Goal: Information Seeking & Learning: Find specific fact

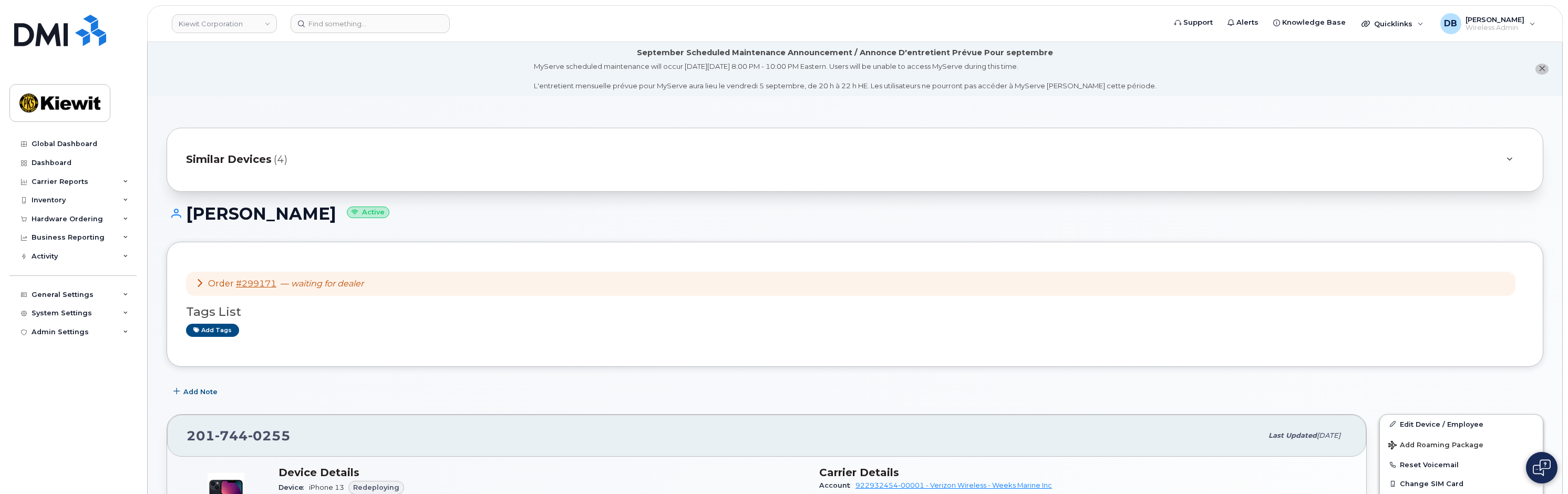
scroll to position [440, 0]
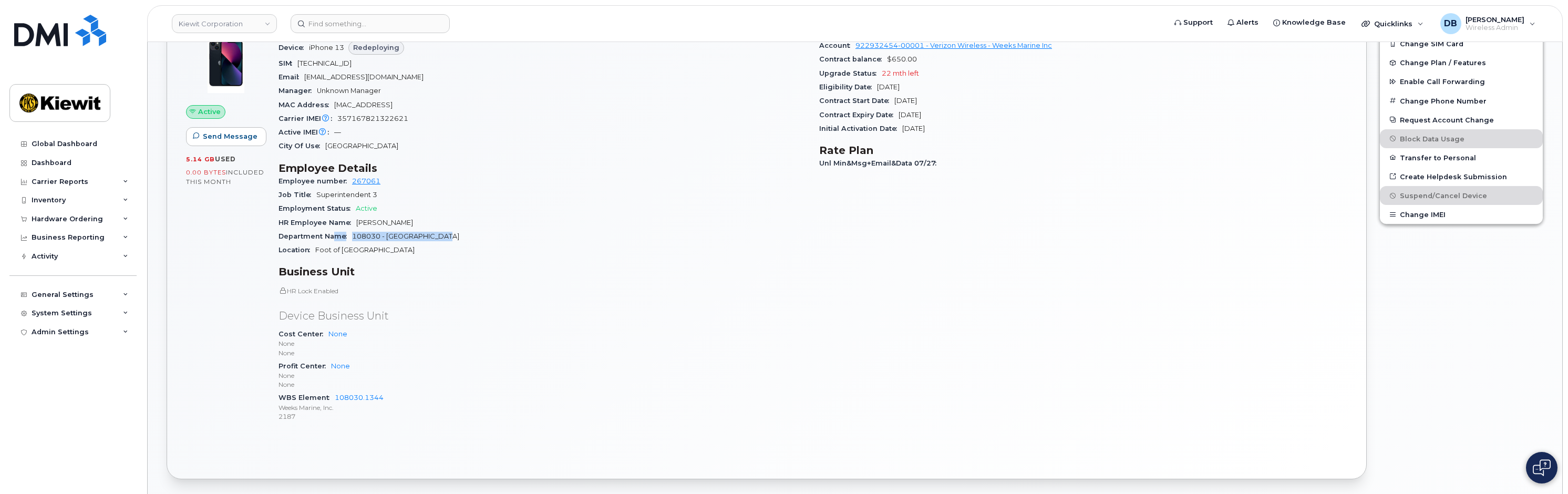
drag, startPoint x: 438, startPoint y: 240, endPoint x: 331, endPoint y: 235, distance: 107.1
click at [331, 235] on div "Department Name 108030 - Greenville Yard" at bounding box center [542, 236] width 528 height 14
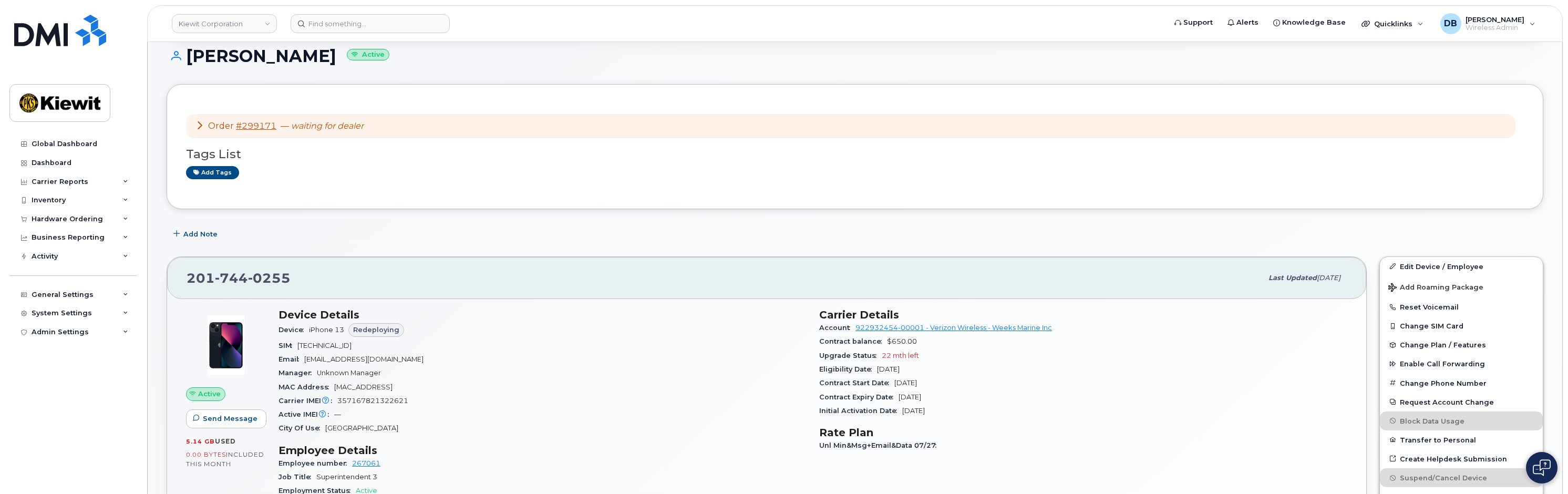
scroll to position [210, 0]
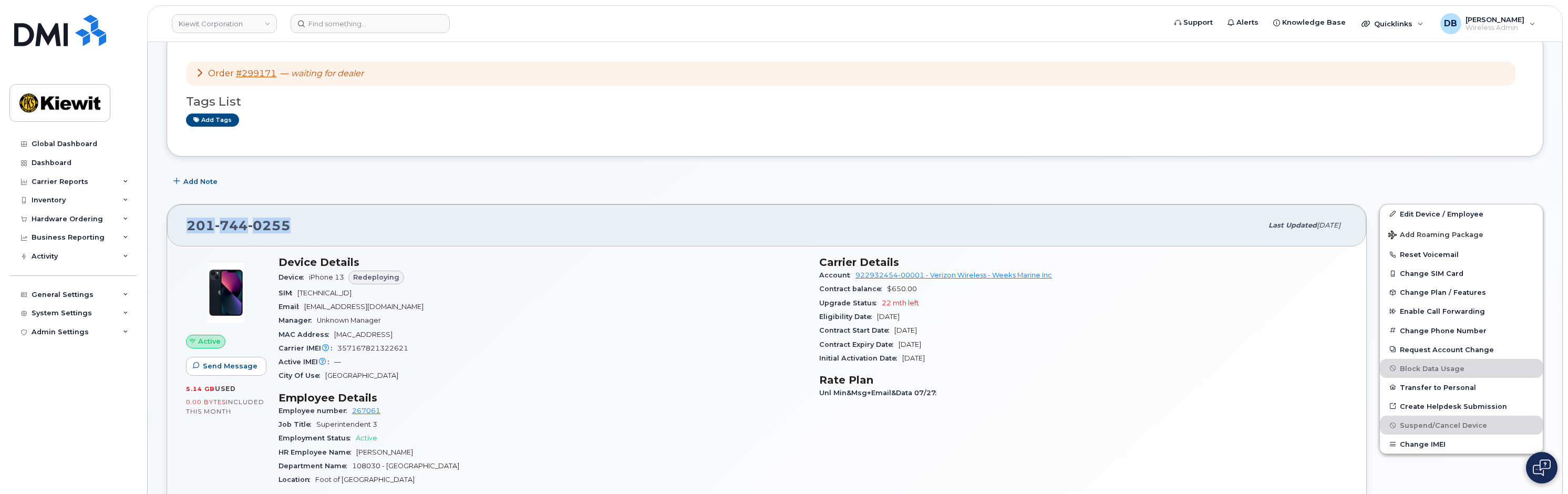
drag, startPoint x: 289, startPoint y: 230, endPoint x: 187, endPoint y: 224, distance: 102.2
click at [187, 224] on span "201 744 0255" at bounding box center [238, 225] width 104 height 16
click at [293, 183] on div "Add Note" at bounding box center [855, 182] width 1377 height 19
drag, startPoint x: 289, startPoint y: 225, endPoint x: 182, endPoint y: 226, distance: 107.0
click at [182, 226] on div "201 744 0255 Last updated Aug 06, 2025" at bounding box center [766, 225] width 1199 height 42
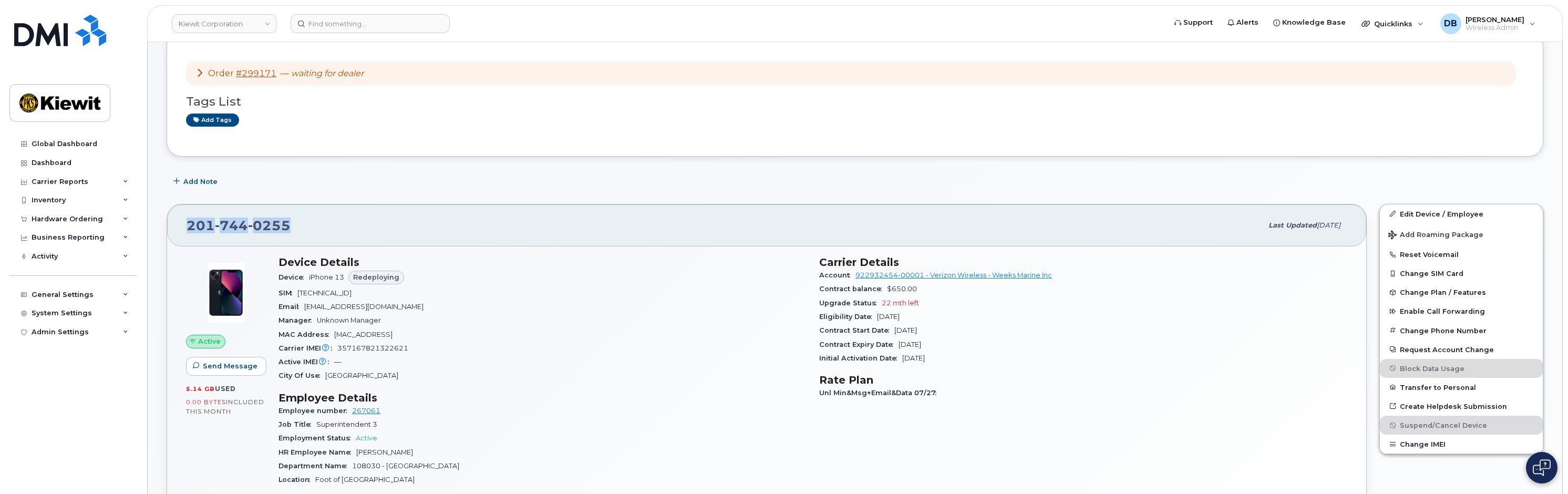
copy span "201 744 0255"
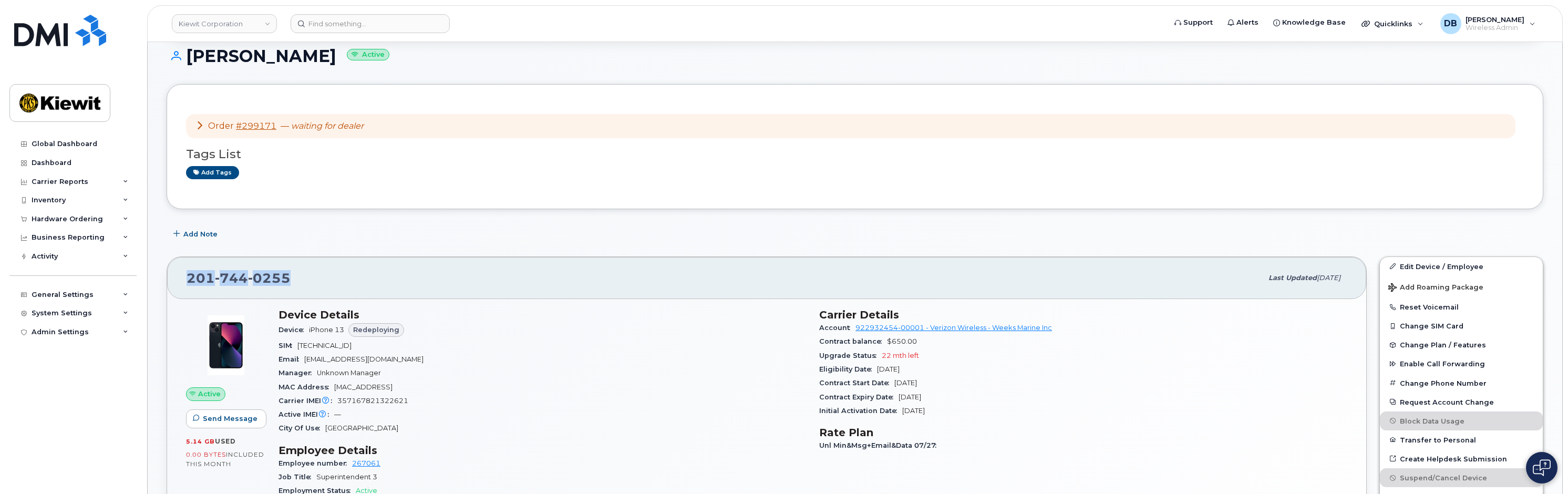
scroll to position [0, 0]
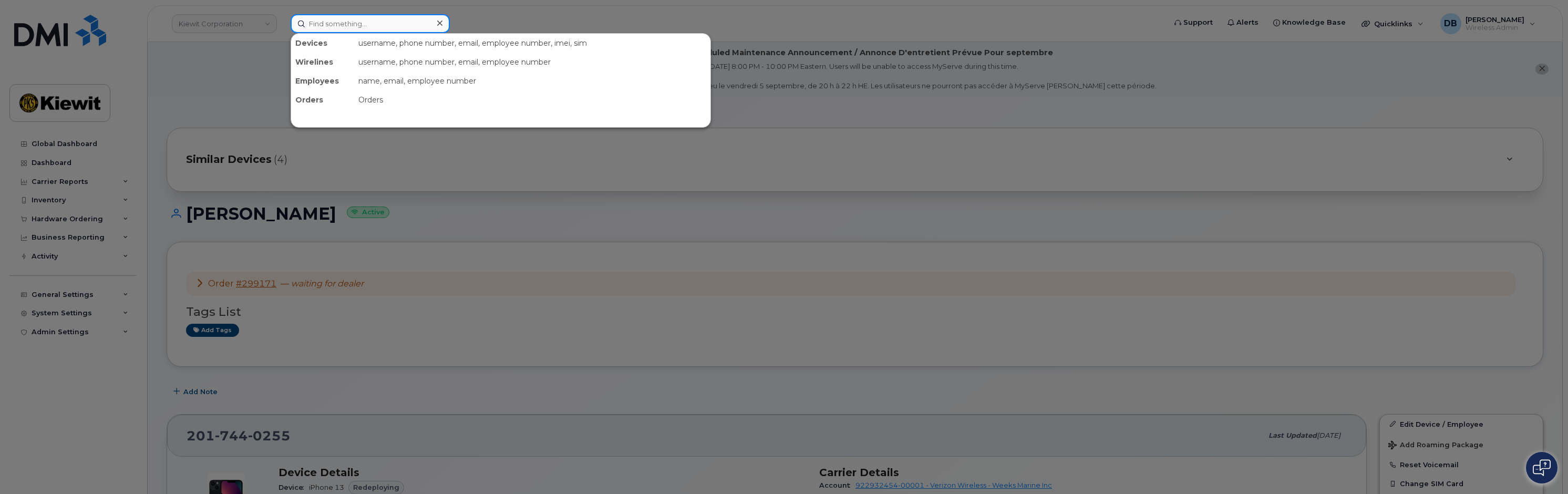
click at [348, 16] on input at bounding box center [370, 23] width 159 height 19
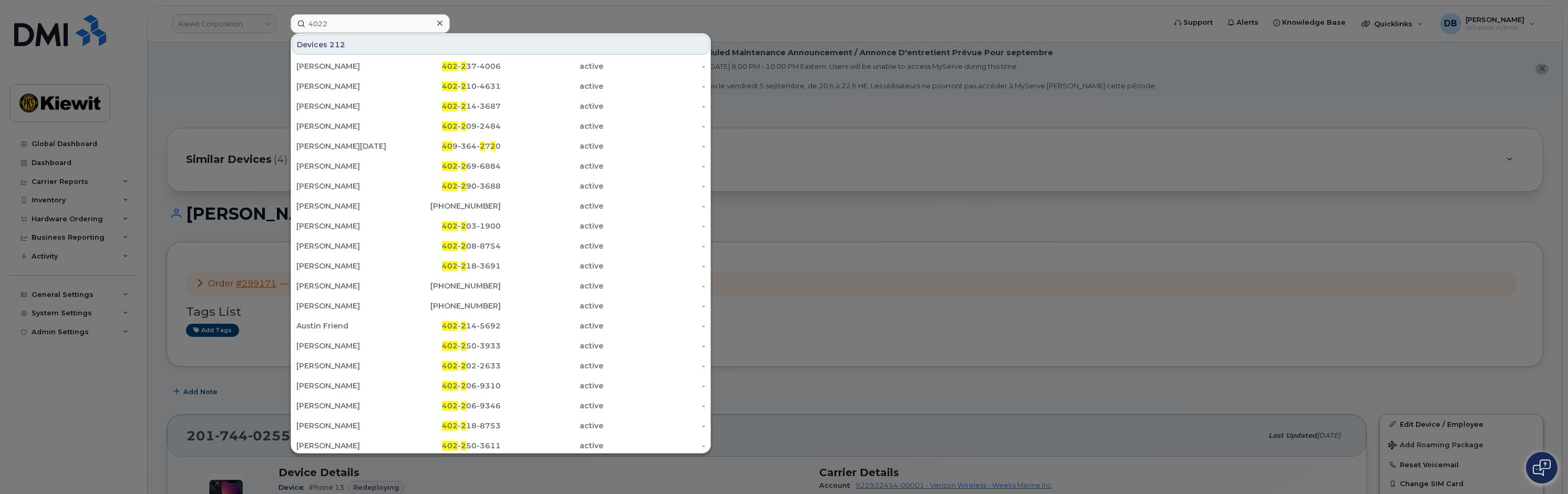
click at [209, 86] on div at bounding box center [784, 247] width 1568 height 494
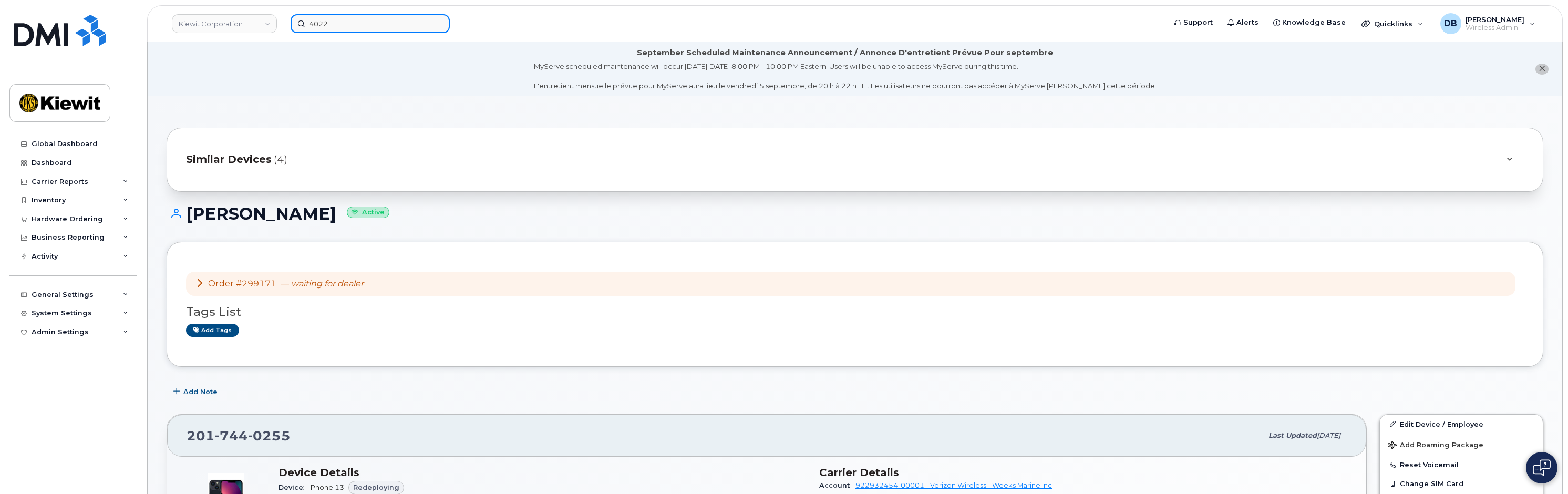
click at [335, 25] on input "4022" at bounding box center [370, 23] width 159 height 19
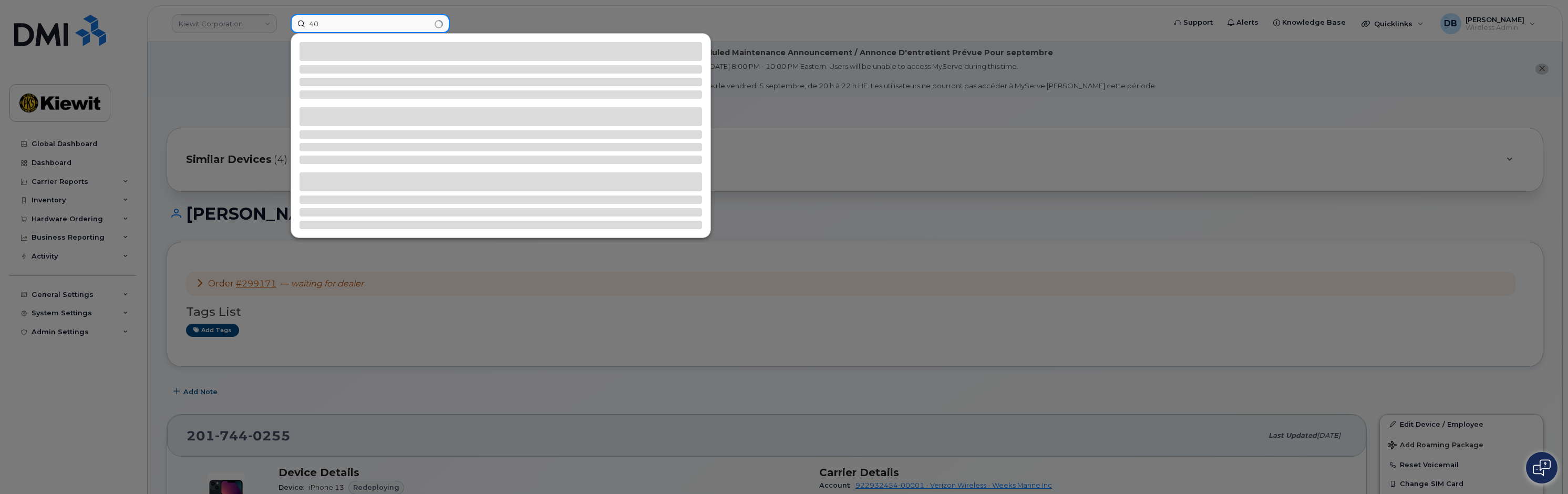
type input "4"
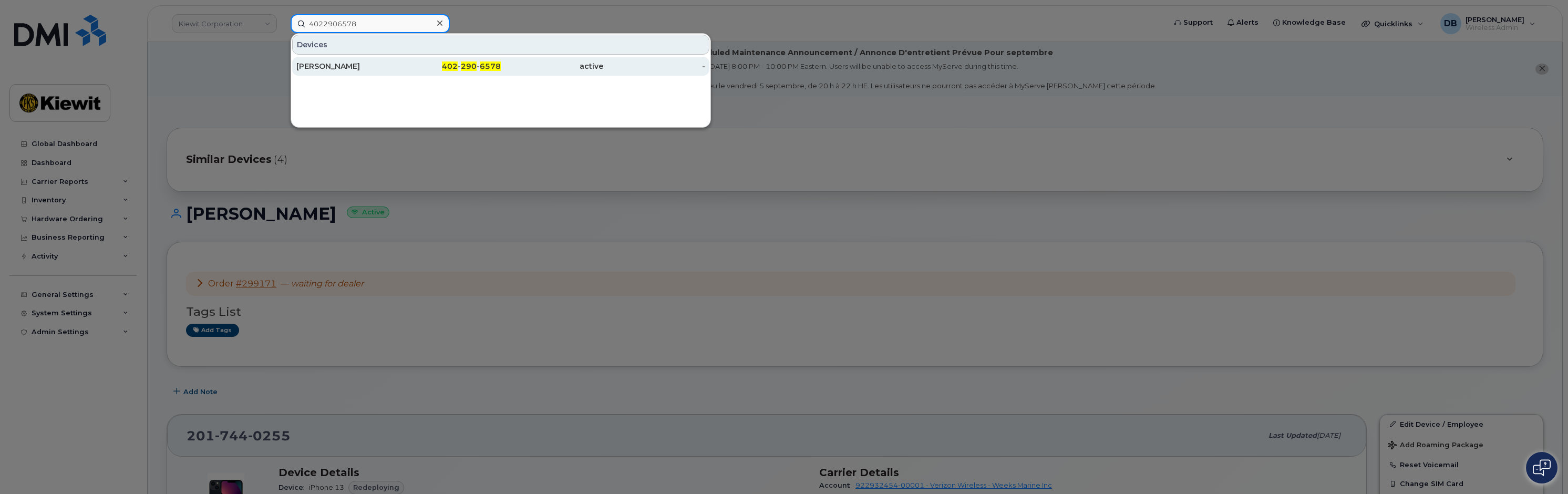
type input "4022906578"
click at [305, 68] on div "[PERSON_NAME]" at bounding box center [347, 66] width 102 height 10
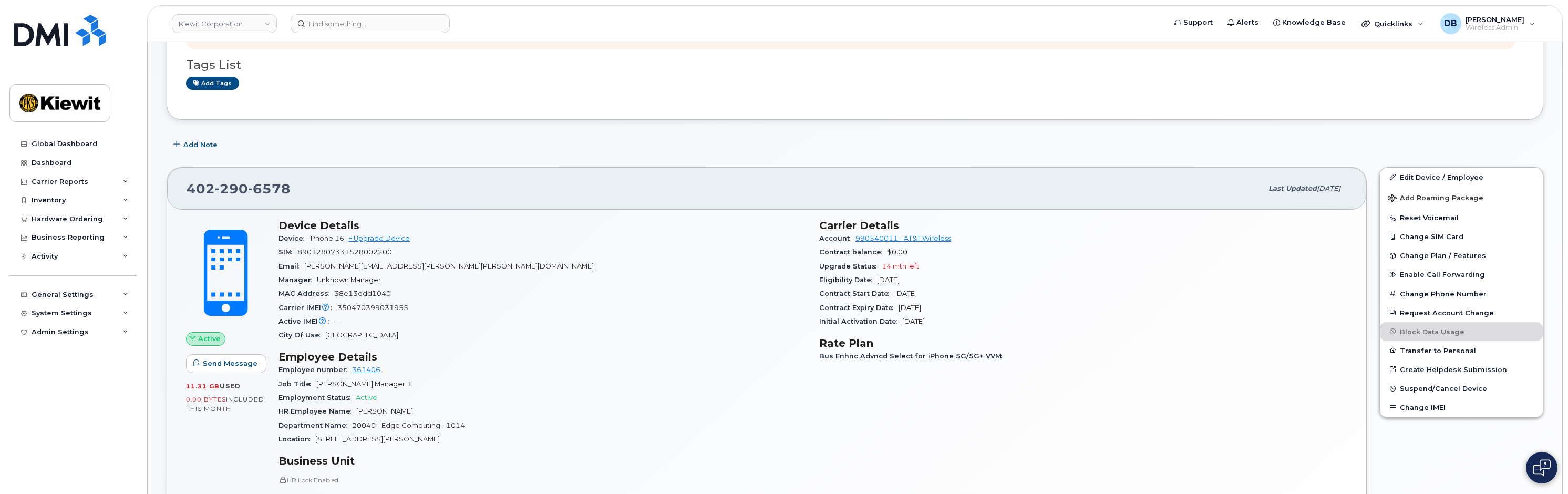
scroll to position [210, 0]
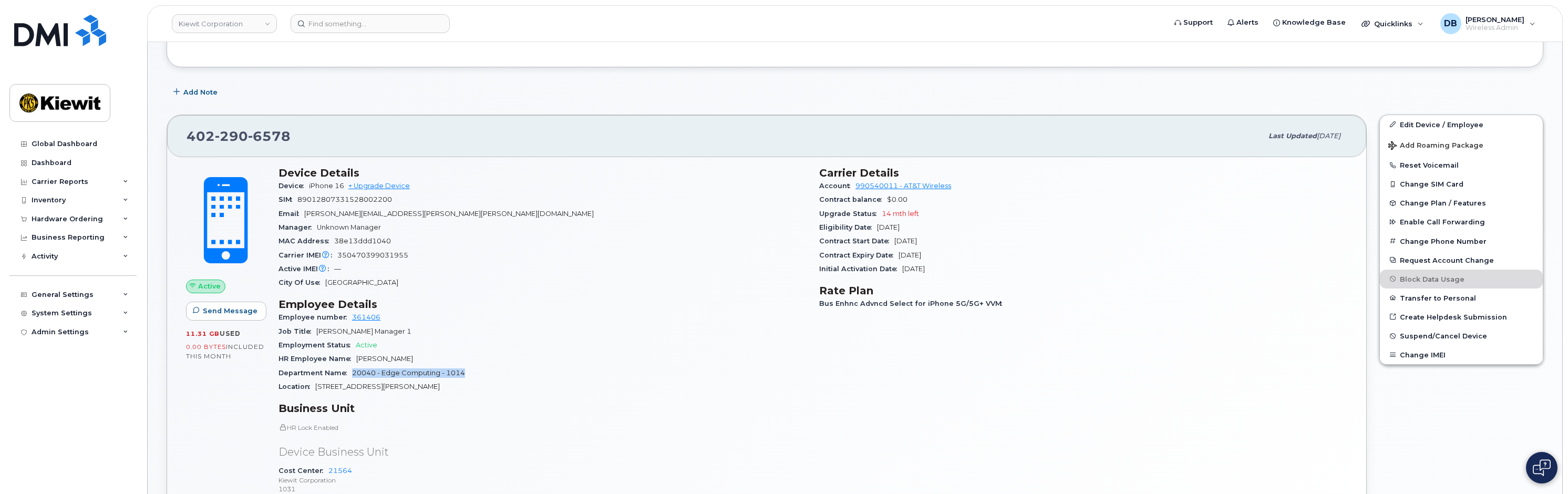
drag, startPoint x: 352, startPoint y: 371, endPoint x: 467, endPoint y: 372, distance: 115.0
click at [467, 372] on div "Department Name 20040 - Edge Computing - 1014" at bounding box center [542, 373] width 528 height 14
click at [323, 27] on input at bounding box center [370, 23] width 159 height 19
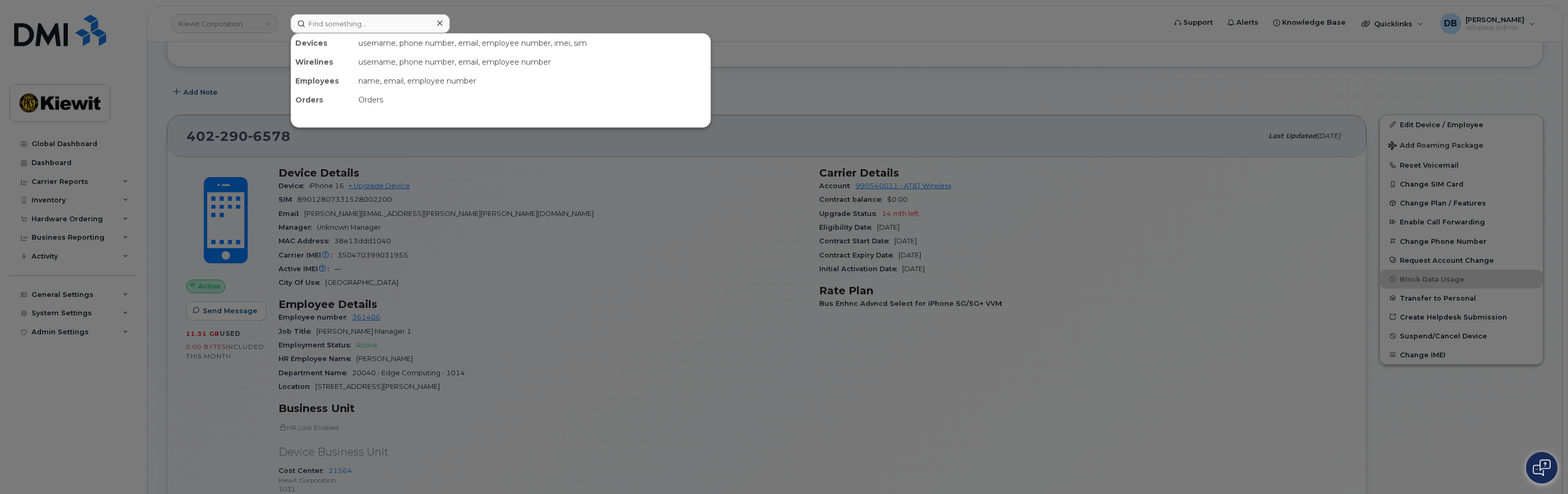
click at [465, 429] on div at bounding box center [784, 247] width 1568 height 494
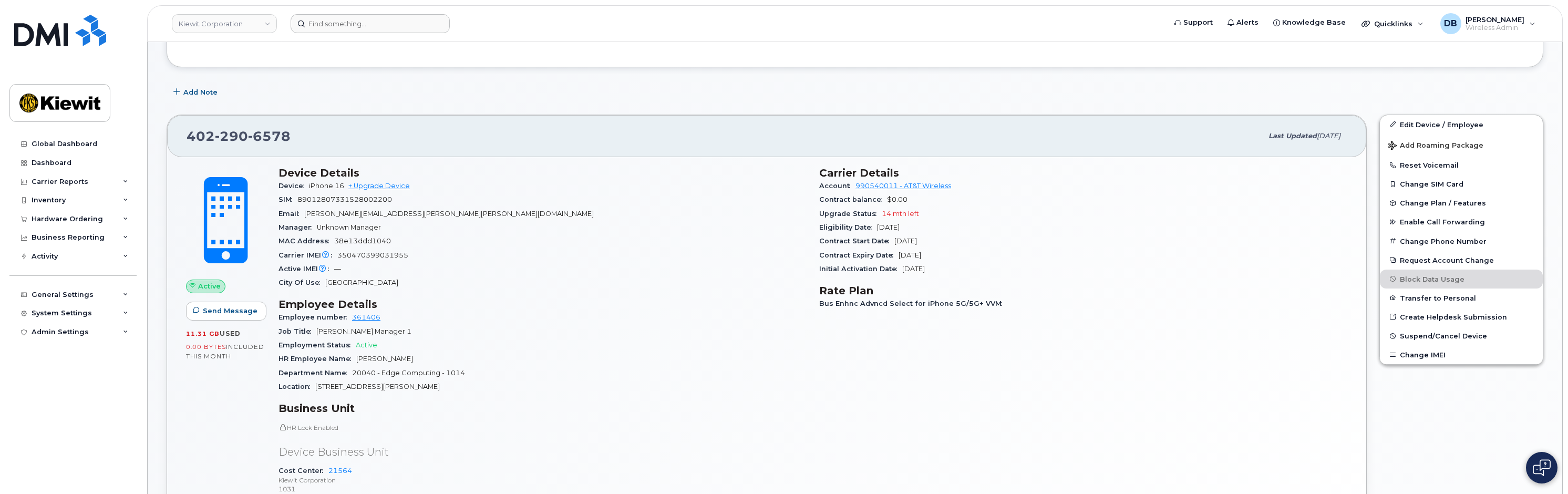
click at [465, 429] on p "HR Lock Enabled" at bounding box center [542, 427] width 528 height 9
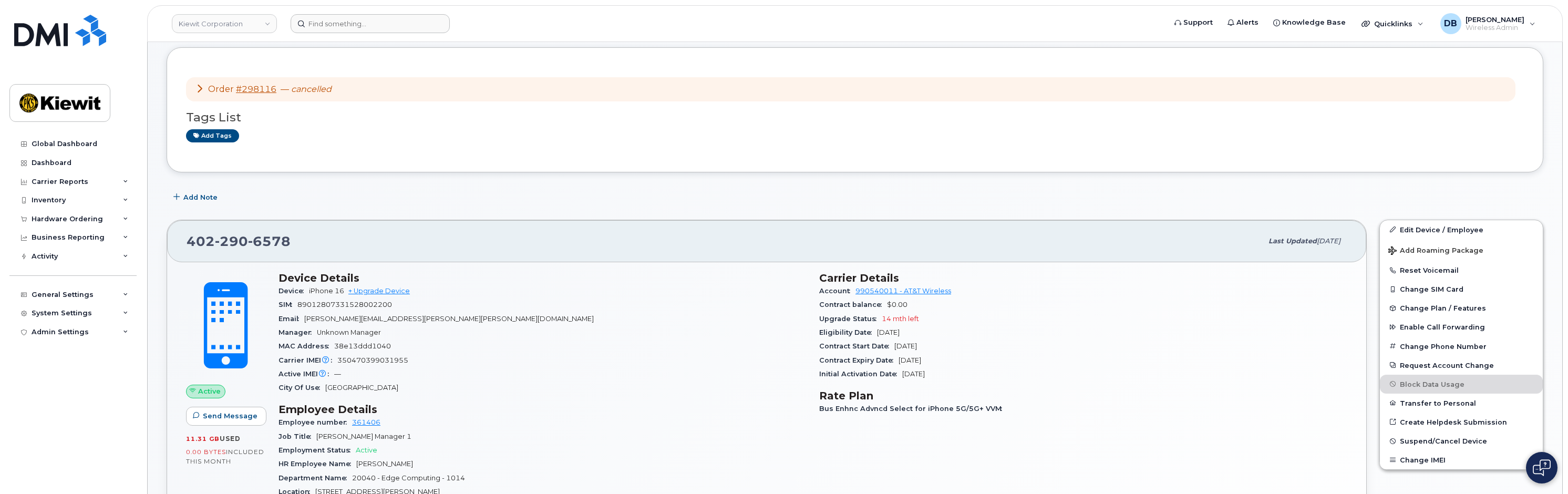
scroll to position [0, 0]
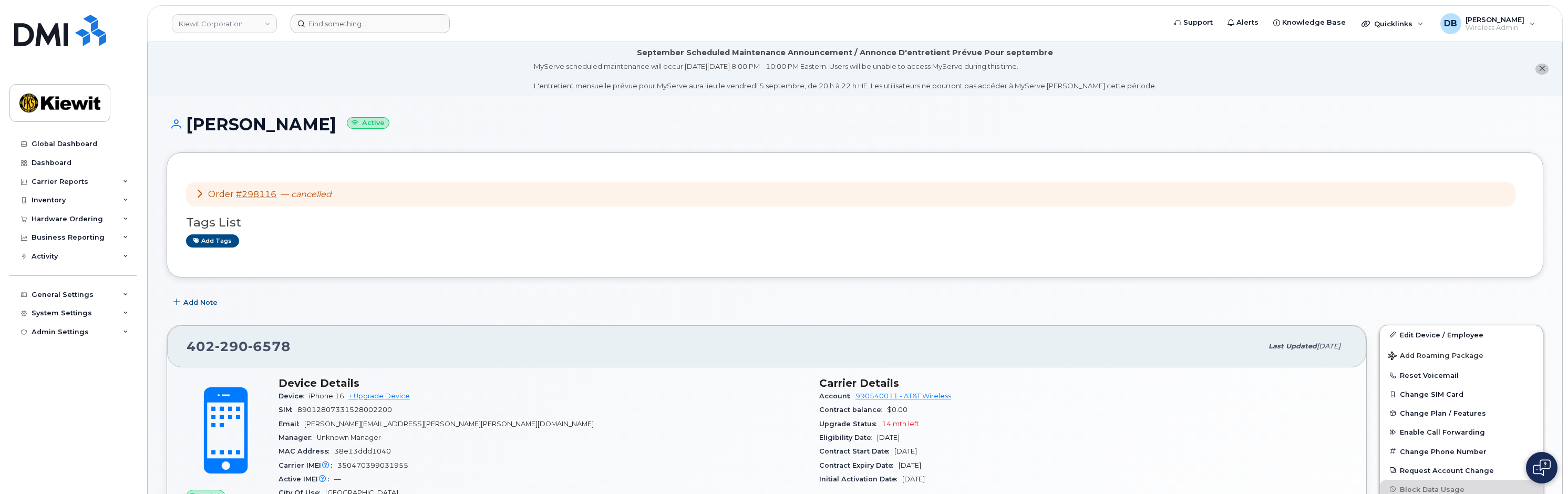
click at [483, 305] on div "Add Note" at bounding box center [855, 303] width 1377 height 19
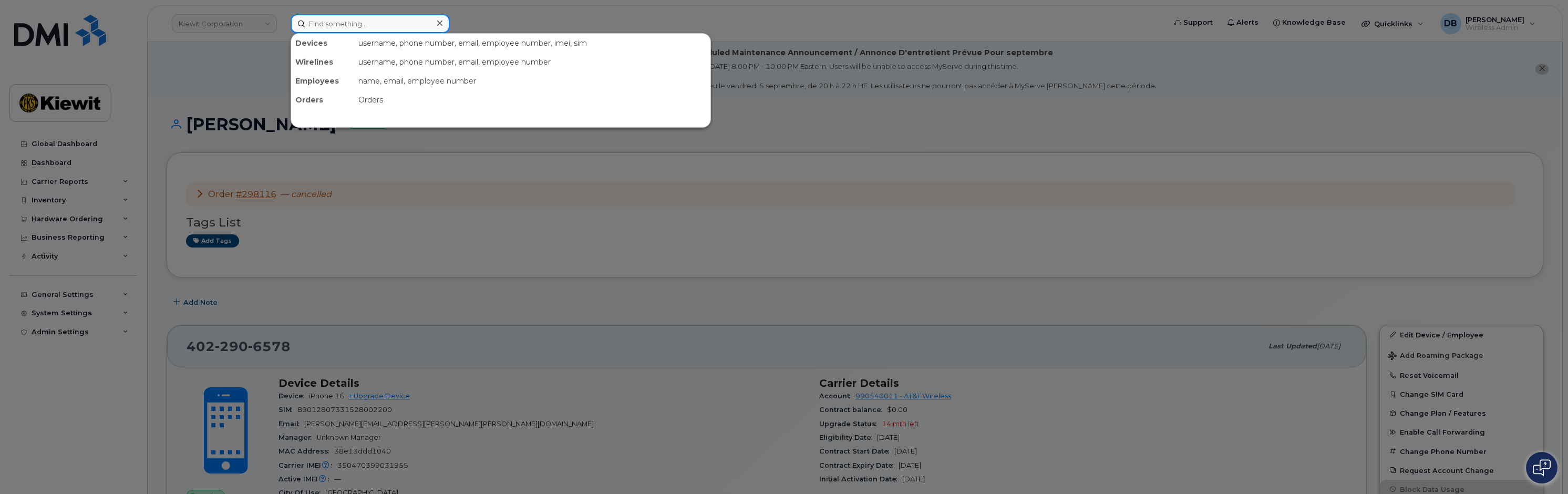
click at [334, 23] on input at bounding box center [370, 23] width 159 height 19
click at [436, 282] on div at bounding box center [784, 247] width 1568 height 494
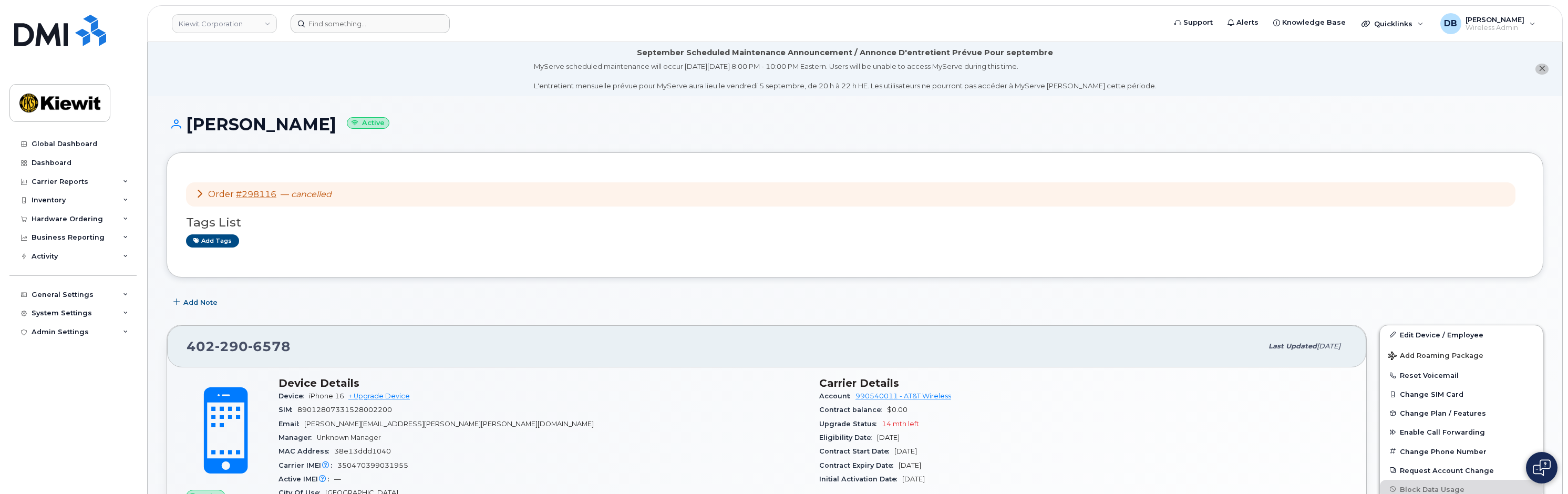
scroll to position [210, 0]
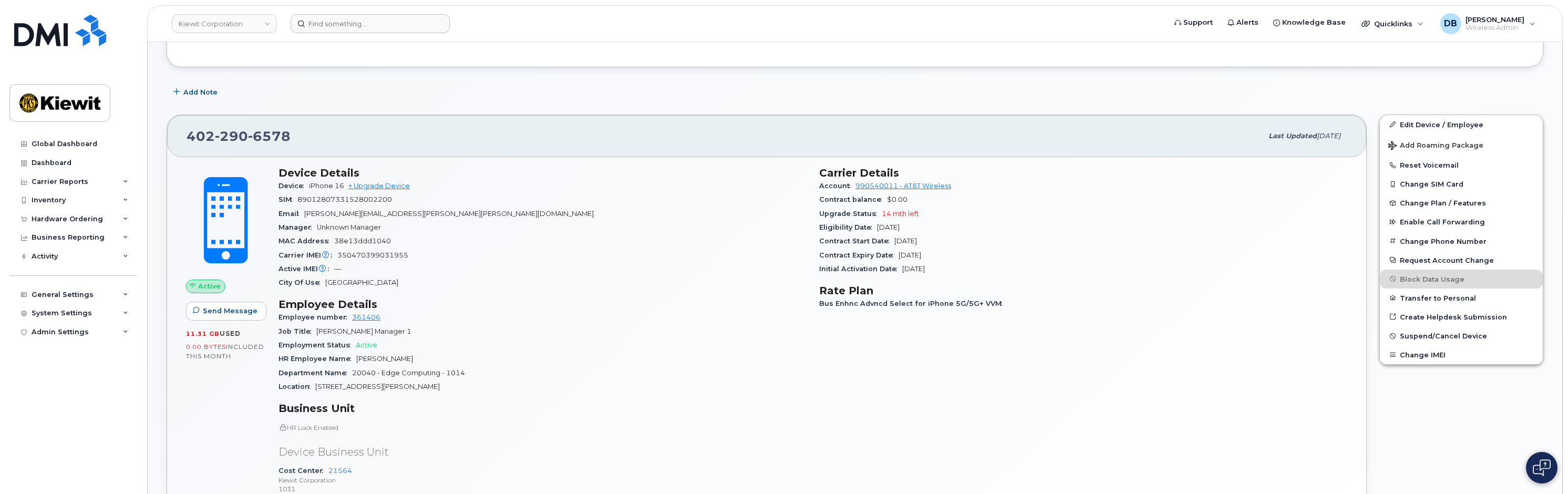
click at [502, 355] on div "HR Employee Name [PERSON_NAME]" at bounding box center [542, 359] width 528 height 14
drag, startPoint x: 471, startPoint y: 369, endPoint x: 350, endPoint y: 375, distance: 121.1
click at [350, 375] on div "Department Name 20040 - Edge Computing - 1014" at bounding box center [542, 373] width 528 height 14
drag, startPoint x: 350, startPoint y: 375, endPoint x: 473, endPoint y: 374, distance: 123.0
click at [473, 374] on div "Department Name 20040 - Edge Computing - 1014" at bounding box center [542, 373] width 528 height 14
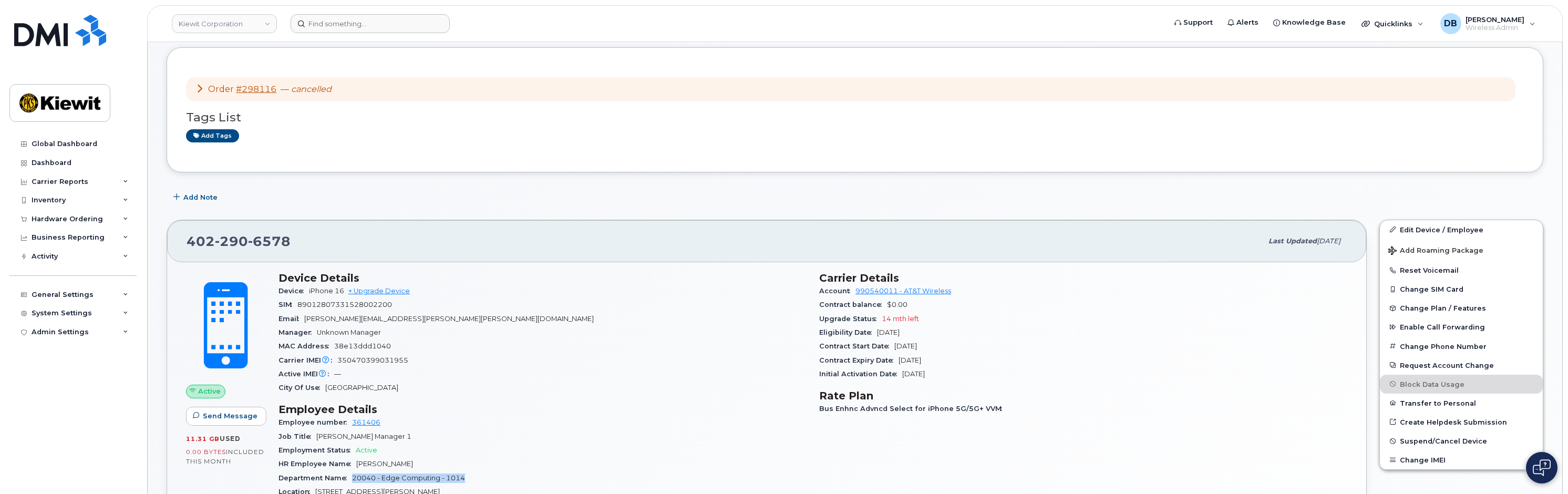
scroll to position [262, 0]
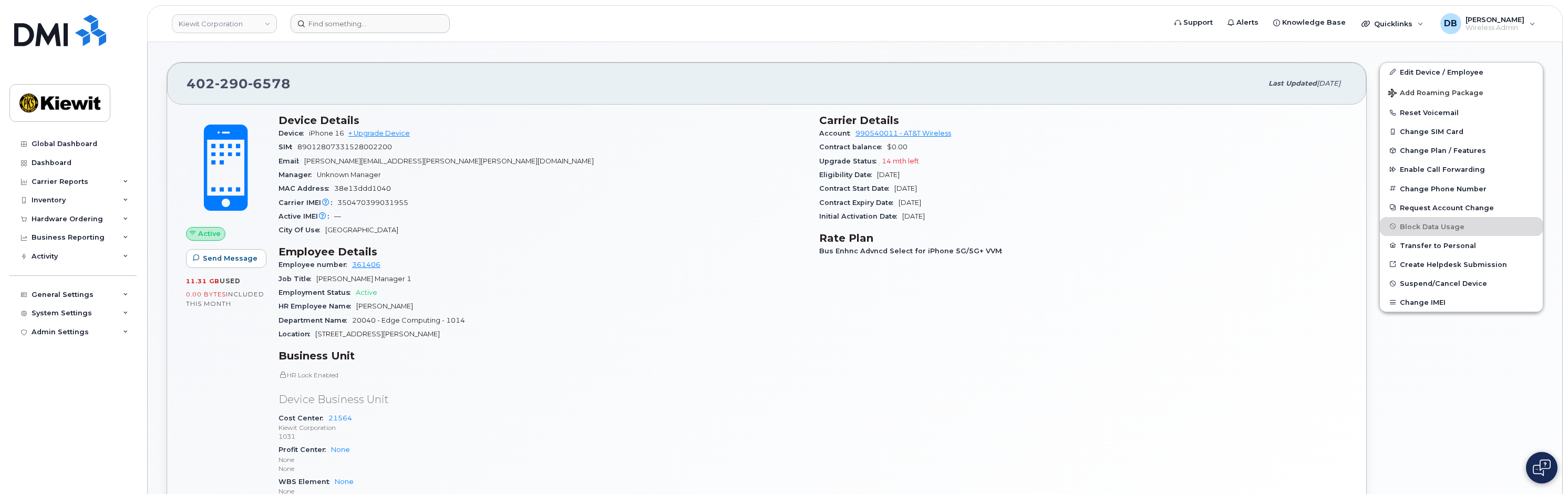
click at [470, 409] on div "HR Lock Enabled Device Business Unit Cost Center 21564 [PERSON_NAME] Corporatio…" at bounding box center [542, 438] width 528 height 136
click at [328, 26] on input at bounding box center [370, 23] width 159 height 19
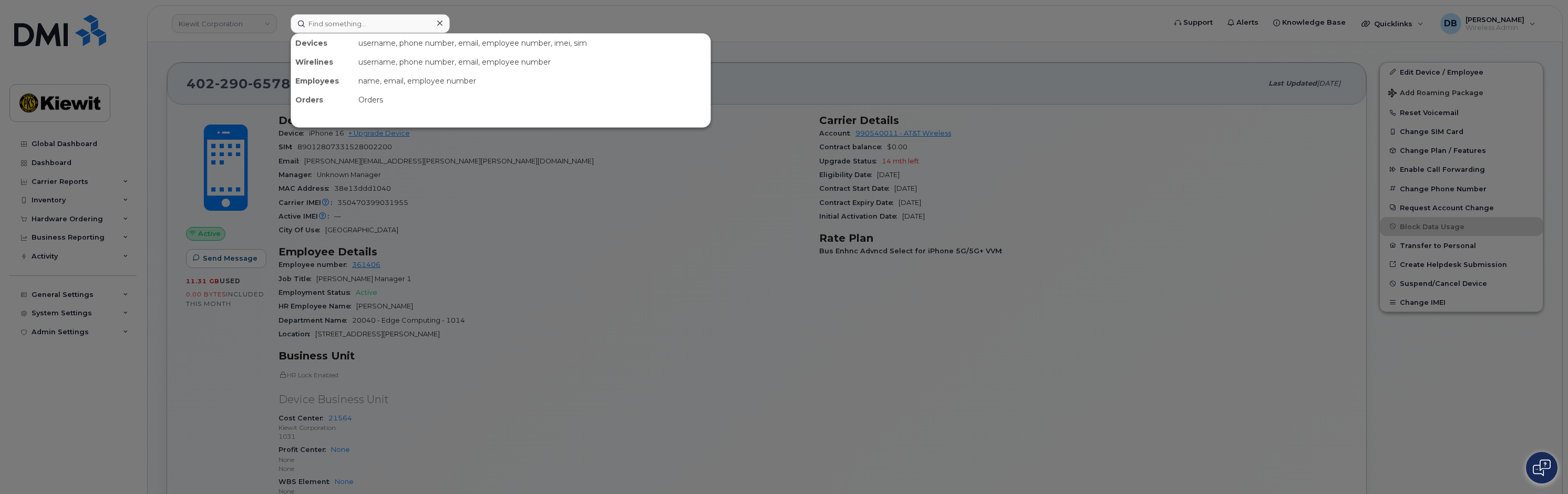
click at [556, 28] on div at bounding box center [784, 247] width 1568 height 494
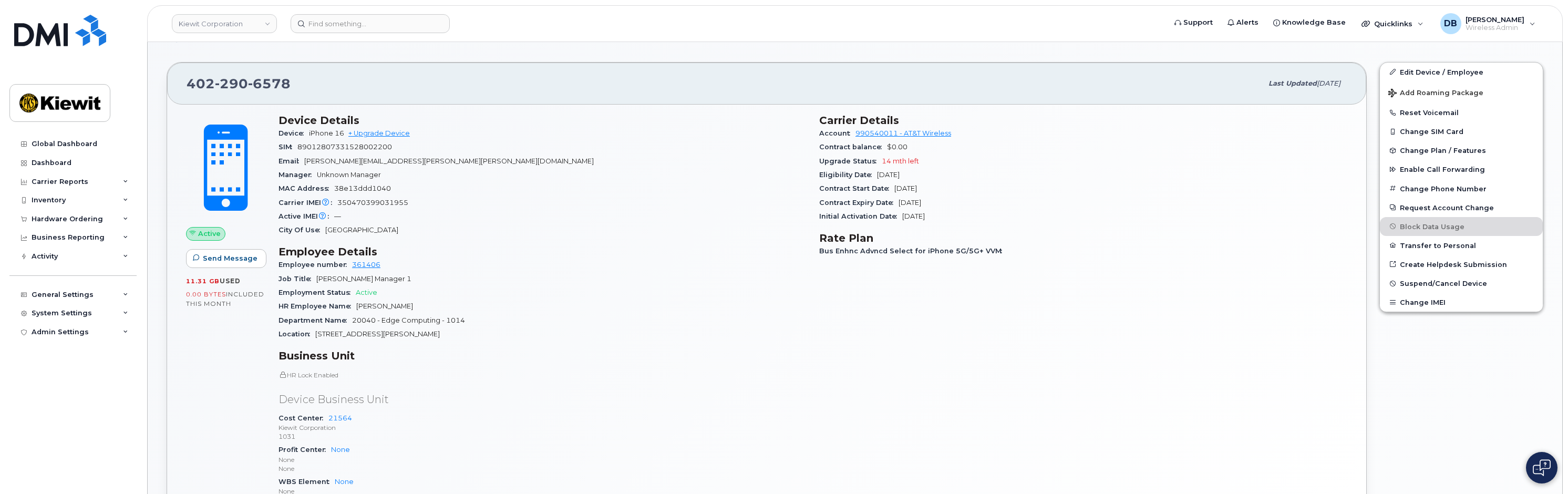
click at [427, 333] on div "Location [STREET_ADDRESS][PERSON_NAME]" at bounding box center [542, 334] width 528 height 14
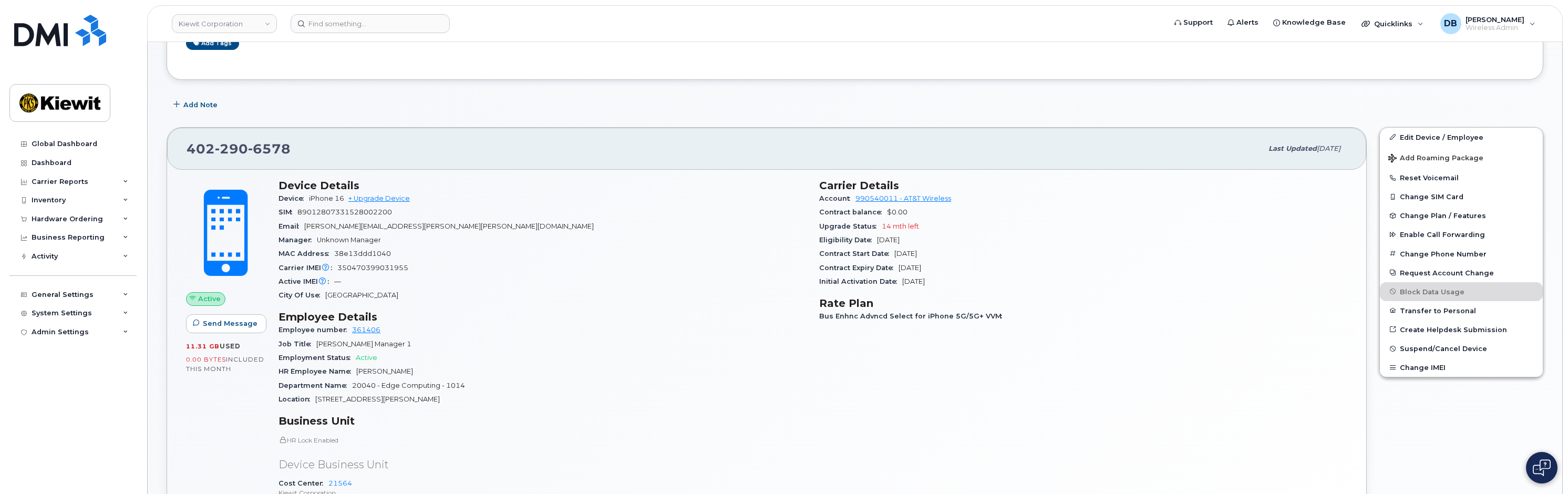
scroll to position [0, 0]
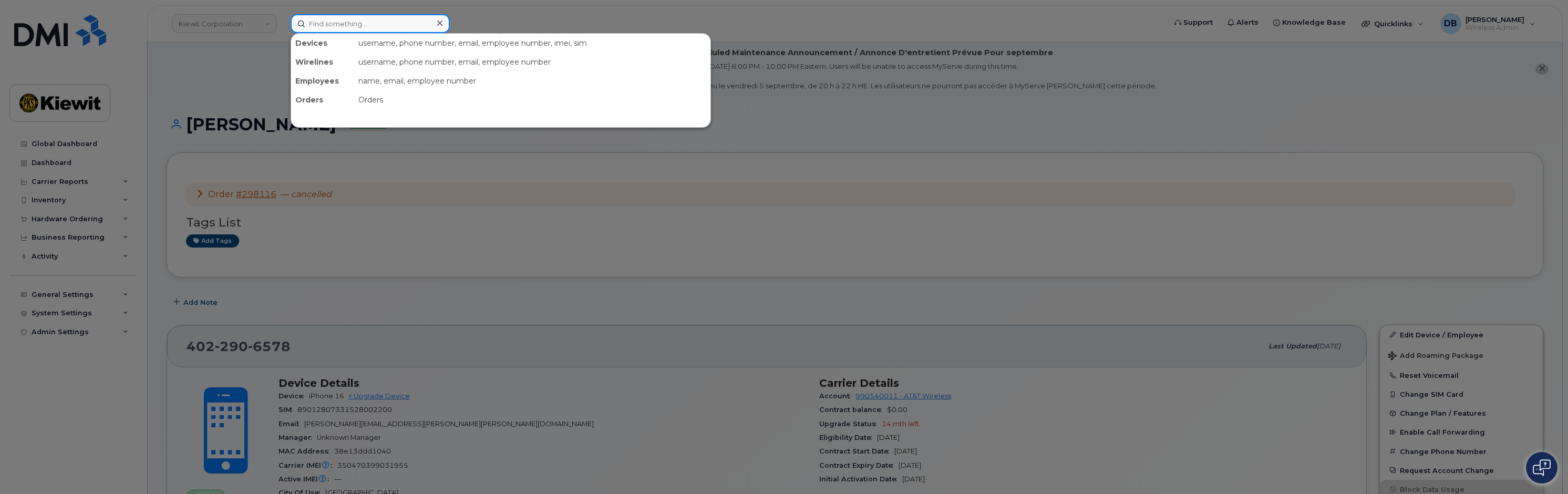
click at [351, 25] on input at bounding box center [370, 23] width 159 height 19
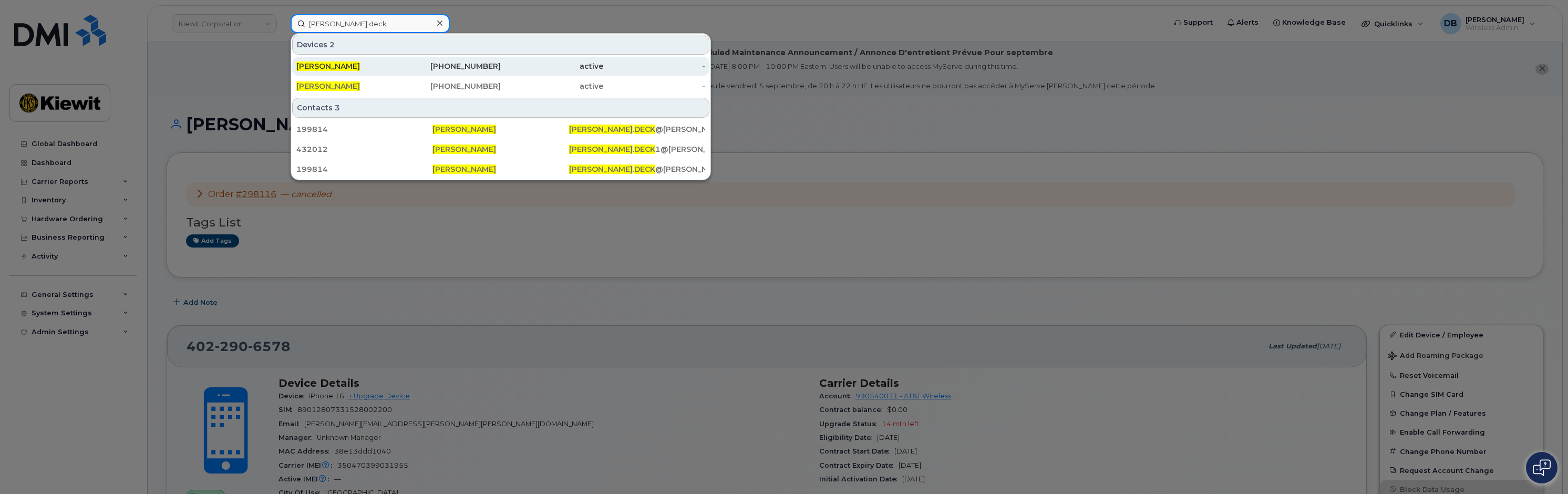
type input "[PERSON_NAME] deck"
click at [331, 66] on span "[PERSON_NAME]" at bounding box center [328, 67] width 64 height 9
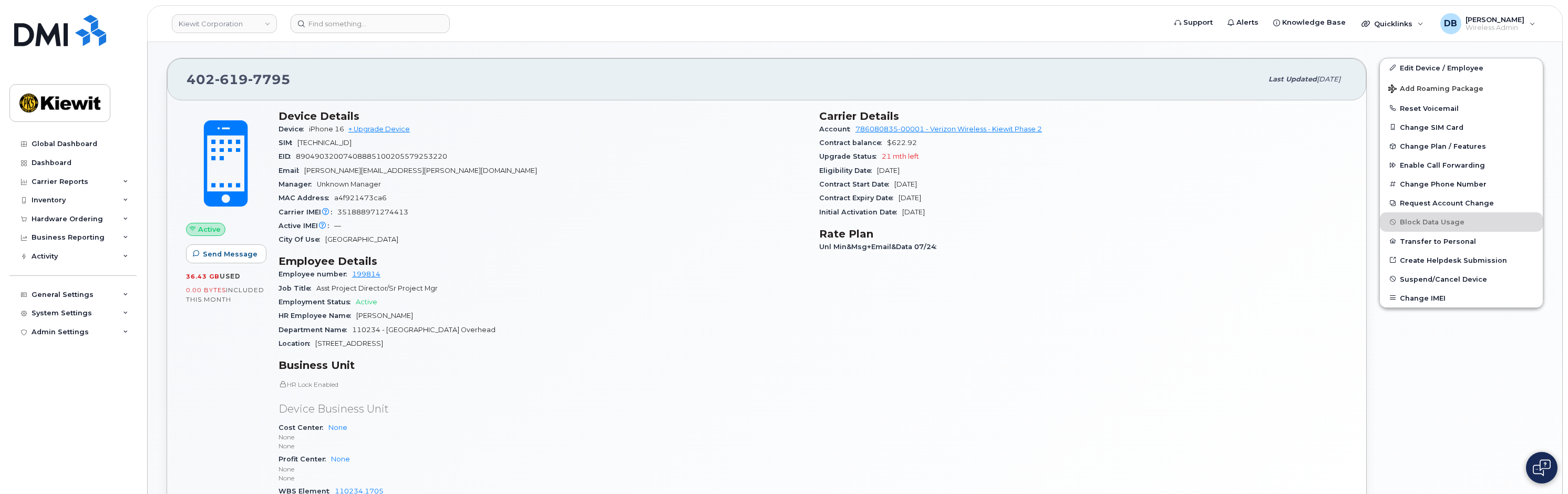
scroll to position [421, 0]
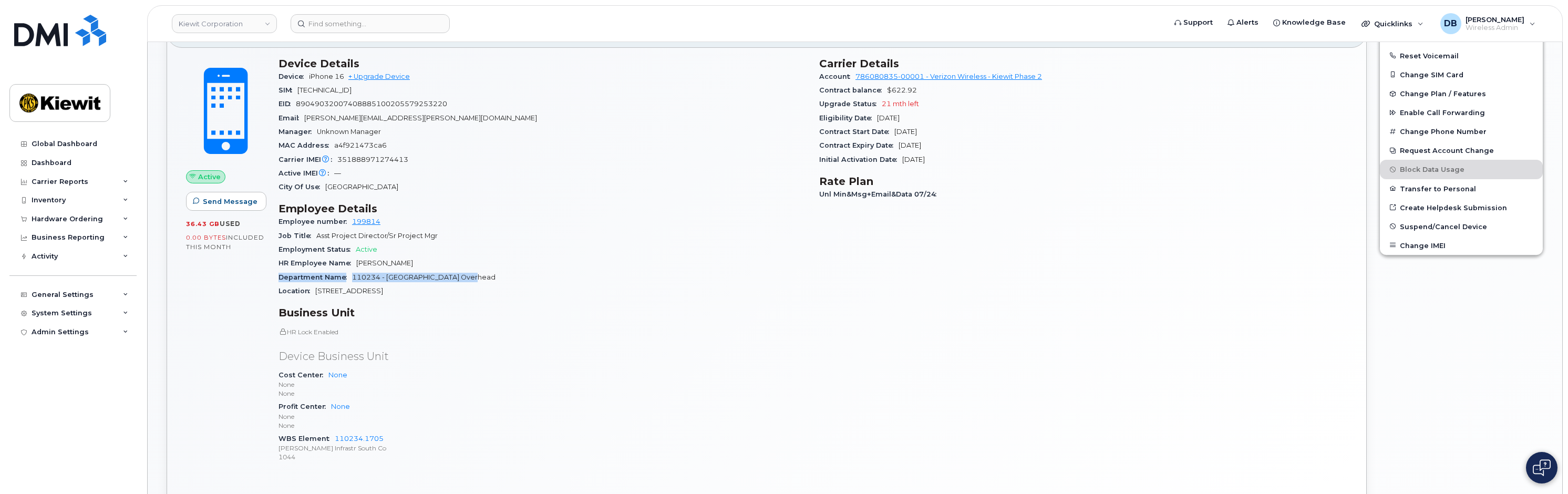
drag, startPoint x: 475, startPoint y: 276, endPoint x: 276, endPoint y: 274, distance: 199.0
click at [276, 274] on div "Device Details Device iPhone 16 + Upgrade Device SIM 89148000011947083281 EID 8…" at bounding box center [542, 264] width 541 height 427
click at [413, 294] on div "Location 2050 Roanoke Rd." at bounding box center [542, 291] width 528 height 14
drag, startPoint x: 470, startPoint y: 278, endPoint x: 274, endPoint y: 275, distance: 196.0
click at [274, 275] on div "Device Details Device iPhone 16 + Upgrade Device SIM 89148000011947083281 EID 8…" at bounding box center [542, 264] width 541 height 427
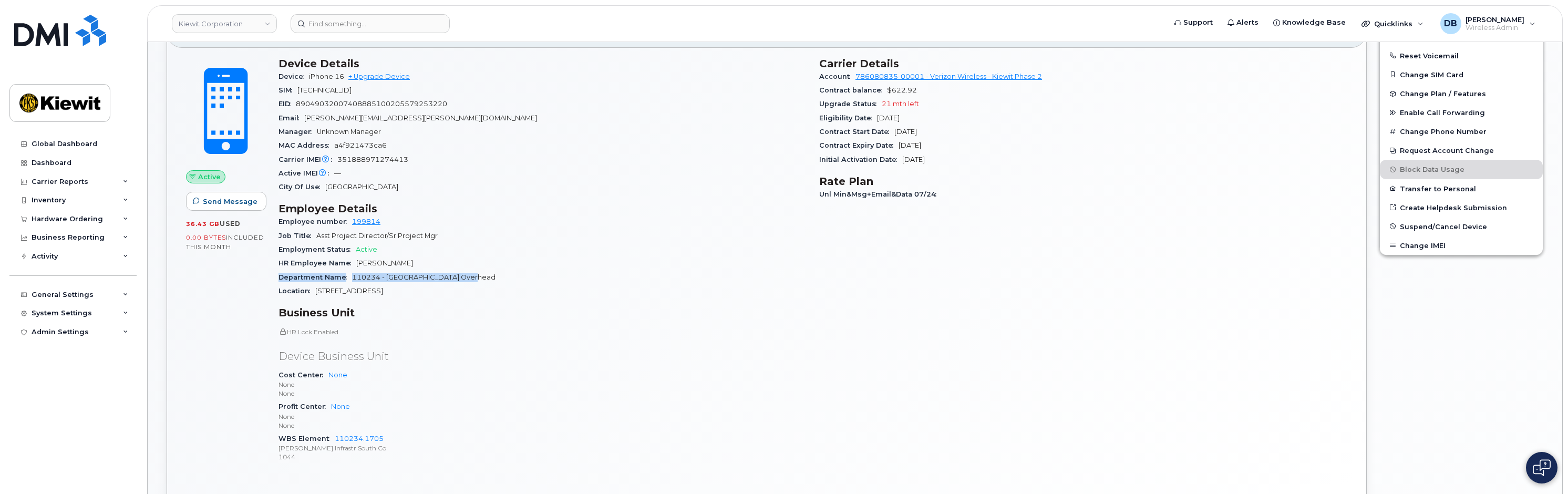
click at [474, 277] on div "Department Name 110234 - SCNT District Overhead" at bounding box center [542, 277] width 528 height 14
click at [499, 276] on div "Department Name 110234 - SCNT District Overhead" at bounding box center [542, 277] width 528 height 14
click at [437, 258] on div "HR Employee Name Erin Deck" at bounding box center [542, 263] width 528 height 14
